Goal: Task Accomplishment & Management: Manage account settings

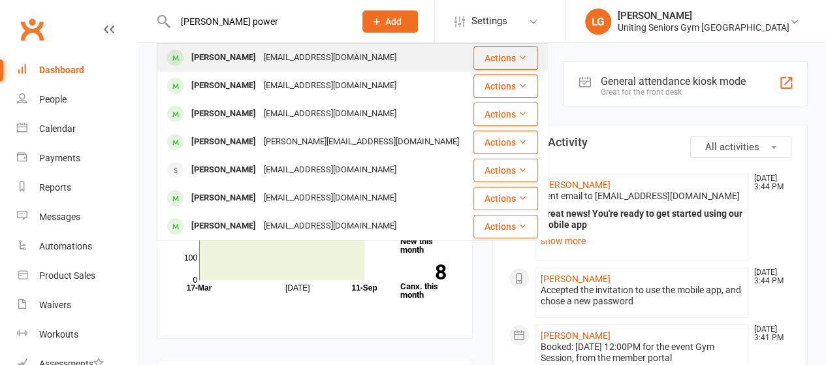
type input "[PERSON_NAME] power"
click at [242, 63] on div "[PERSON_NAME]" at bounding box center [223, 57] width 72 height 19
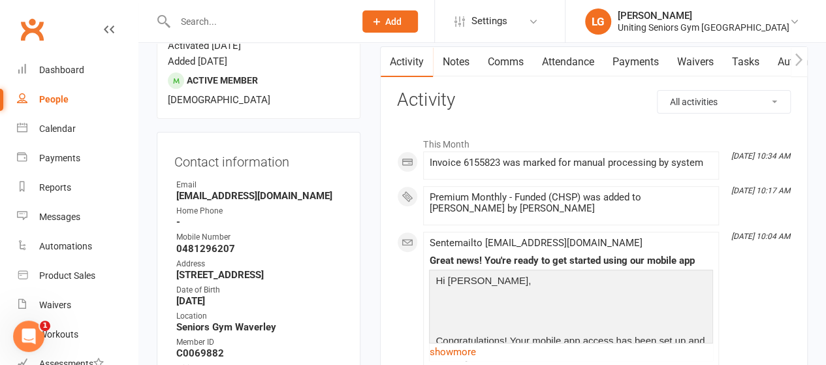
scroll to position [65, 0]
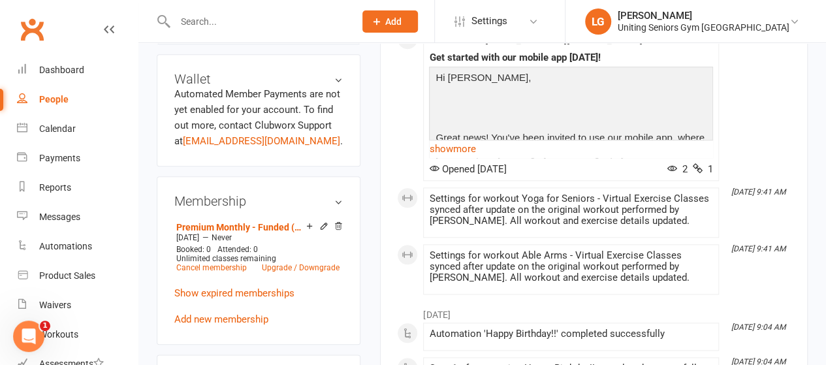
scroll to position [588, 0]
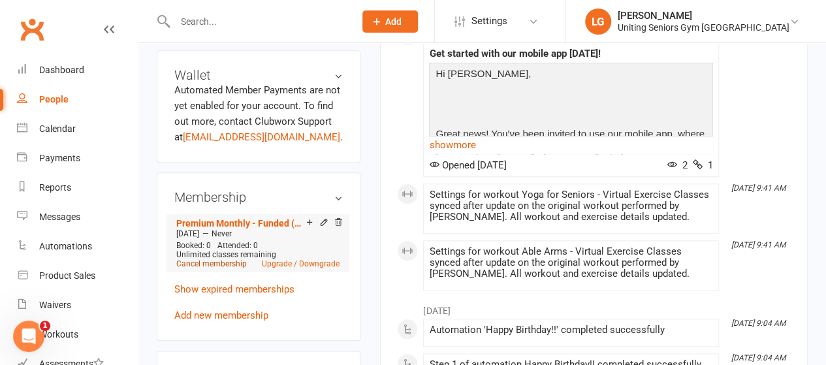
click at [216, 259] on link "Cancel membership" at bounding box center [211, 263] width 71 height 9
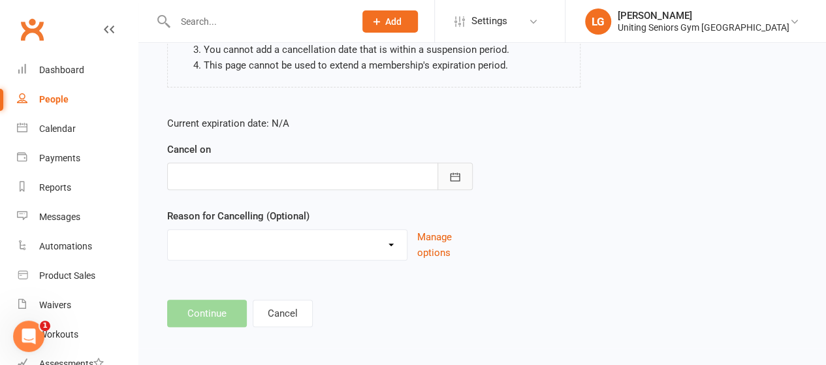
click at [456, 180] on icon "button" at bounding box center [455, 176] width 13 height 13
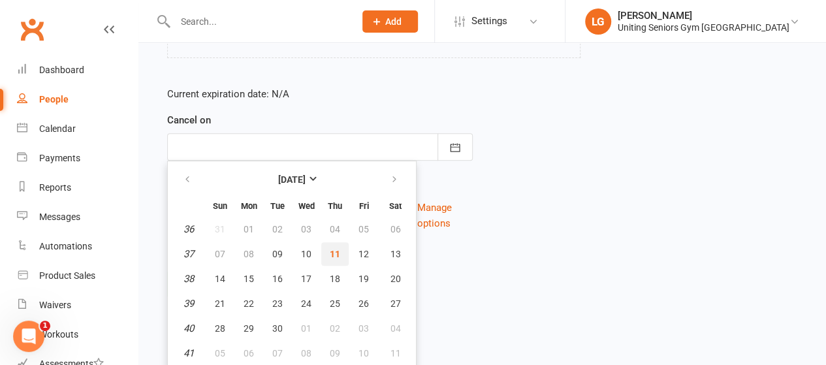
click at [330, 257] on span "11" at bounding box center [335, 254] width 10 height 10
type input "[DATE]"
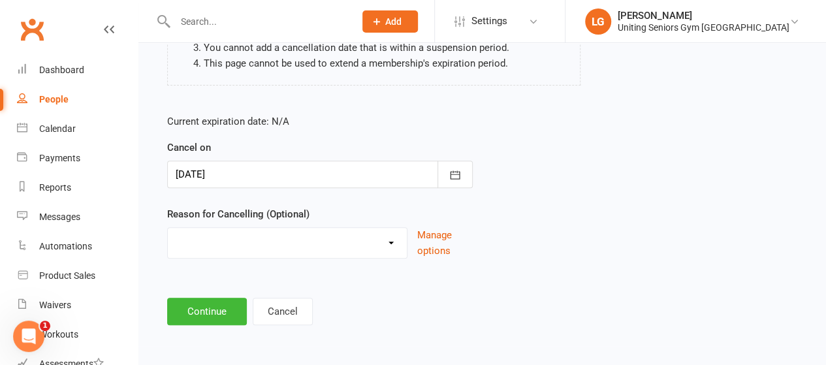
scroll to position [213, 0]
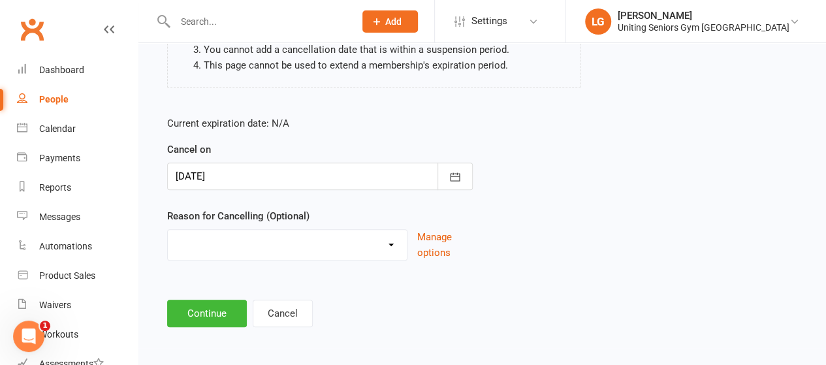
click at [397, 243] on select "Health reasons Holiday Injury Other Other reason" at bounding box center [287, 243] width 239 height 26
select select "3"
click at [168, 230] on select "Health reasons Holiday Injury Other Other reason" at bounding box center [287, 243] width 239 height 26
click at [214, 317] on button "Continue" at bounding box center [207, 313] width 80 height 27
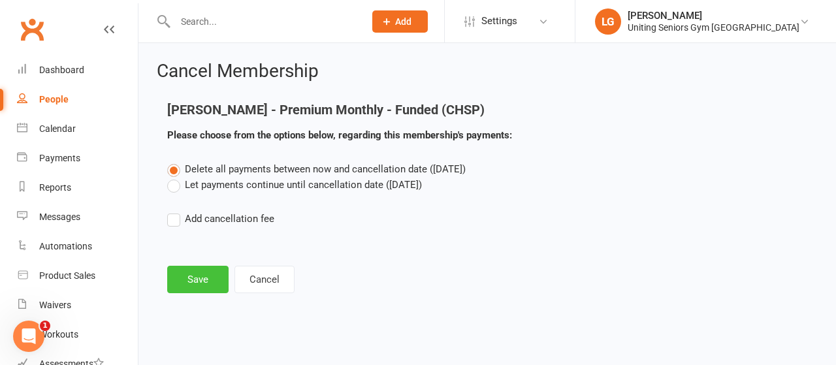
click at [209, 281] on button "Save" at bounding box center [197, 279] width 61 height 27
